Goal: Check status: Check status

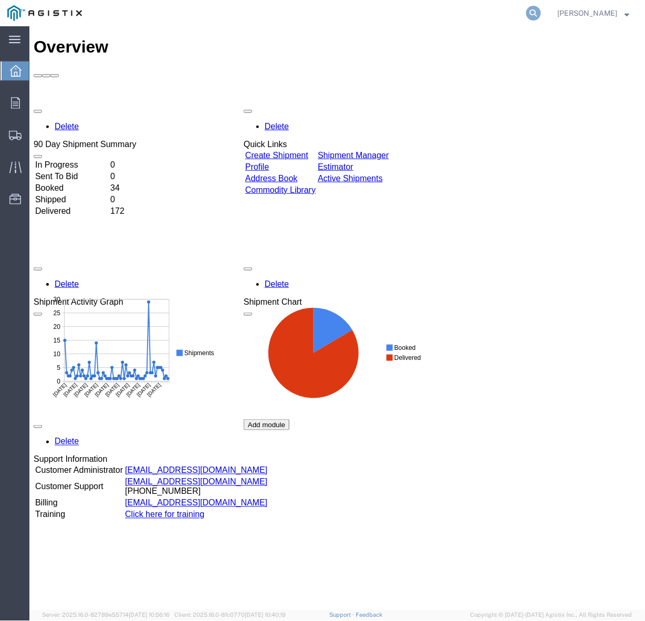
click at [541, 8] on icon at bounding box center [533, 13] width 15 height 15
paste input "56392048"
type input "56392048"
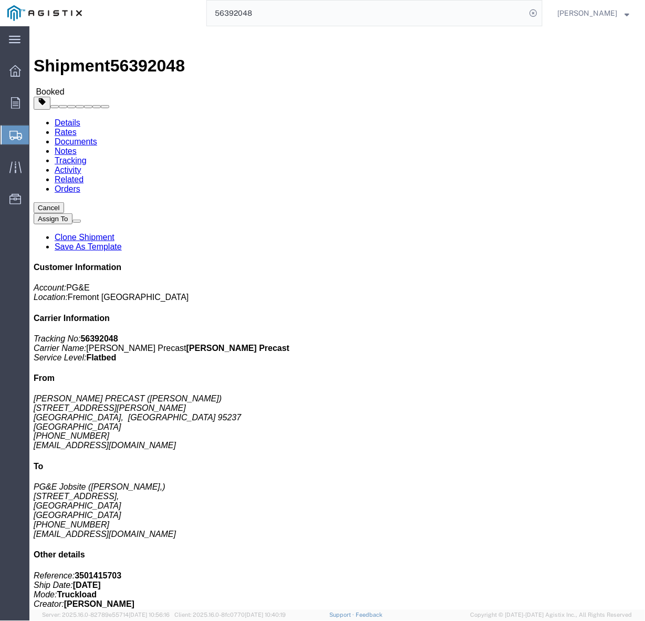
click span "button"
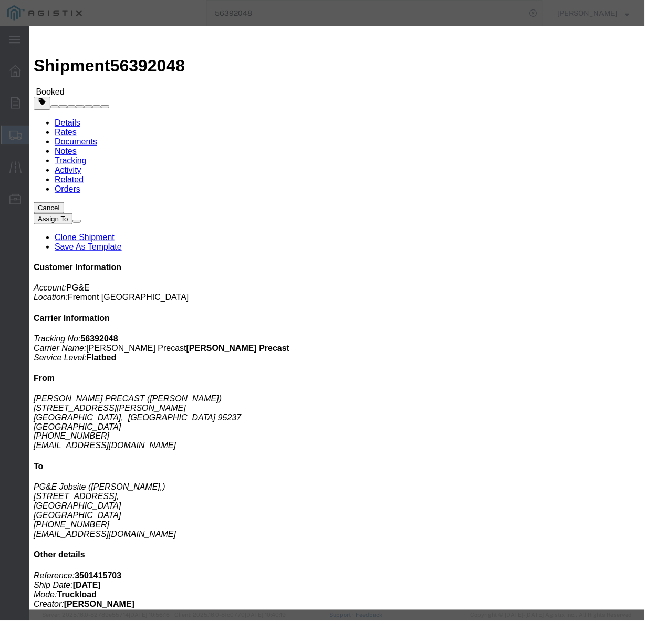
click div "[DATE] 4:15 PM"
click div "Delivery by Date Delivery Start Date Delivery Start Time Deliver Open Date and …"
click button "Save"
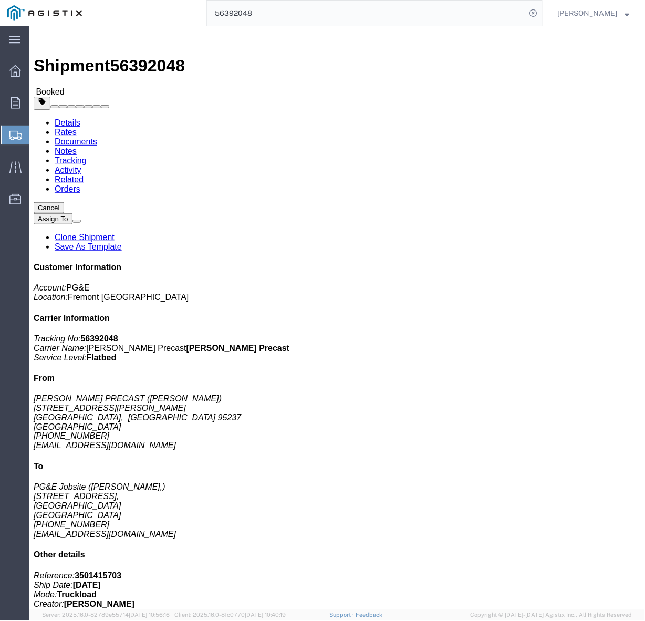
click icon "button"
click div "1 Pallet(s) Standard (Not Stackable) Total weight: 4800.00 LBS ( dim ) Dimensio…"
drag, startPoint x: 446, startPoint y: 244, endPoint x: 426, endPoint y: 214, distance: 36.0
click div "Leg 1 - Truckload Vehicle 1: Flat Bed Number of trucks: 1"
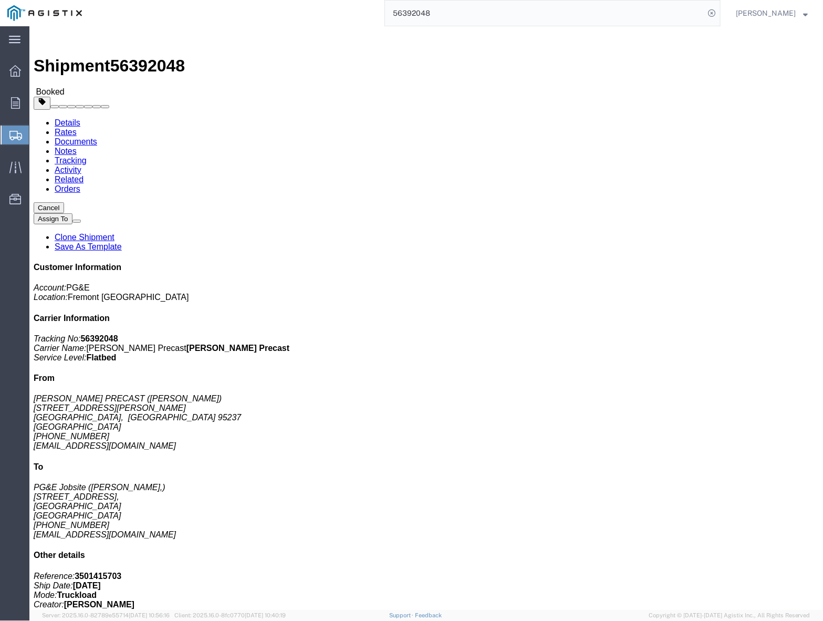
drag, startPoint x: 707, startPoint y: 318, endPoint x: 682, endPoint y: 231, distance: 90.1
click address "PG&E Jobsite ([PERSON_NAME],) [STREET_ADDRESS] [PHONE_NUMBER] [EMAIL_ADDRESS][D…"
